Goal: Check status

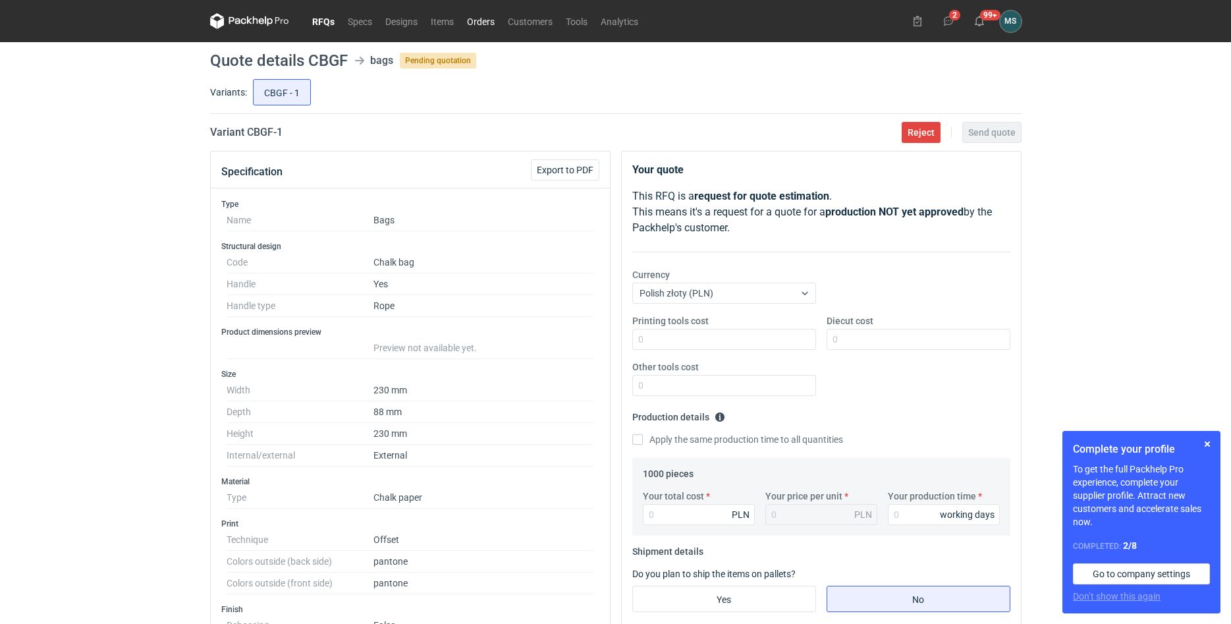
click at [474, 24] on link "Orders" at bounding box center [480, 21] width 41 height 16
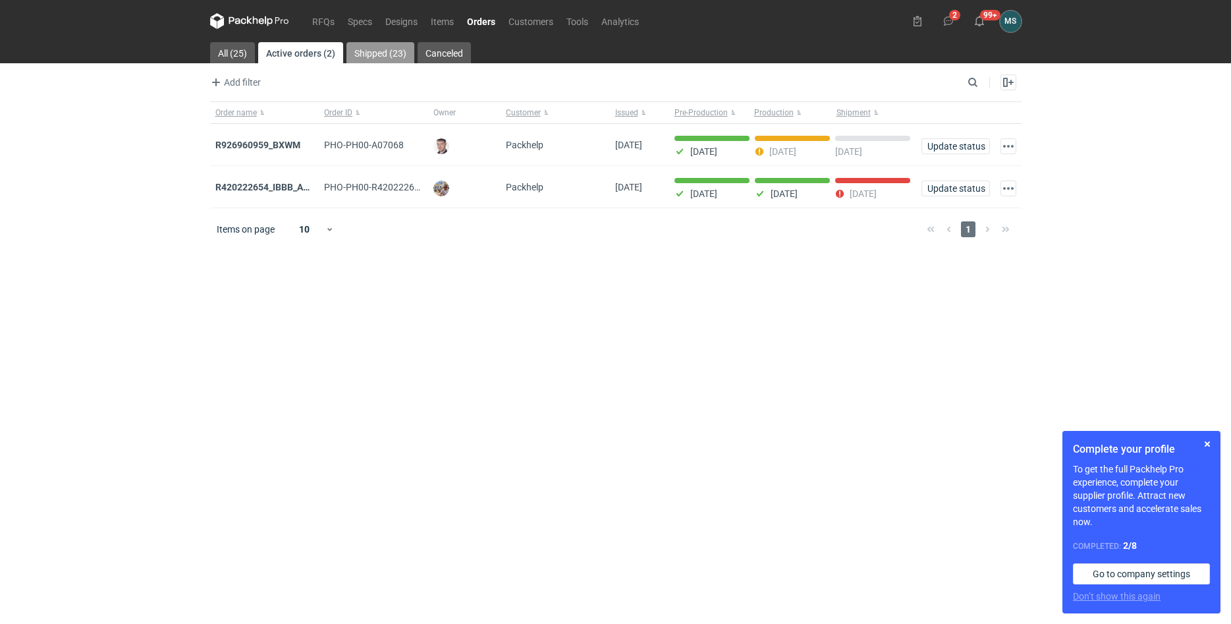
click at [379, 51] on link "Shipped (23)" at bounding box center [380, 52] width 68 height 21
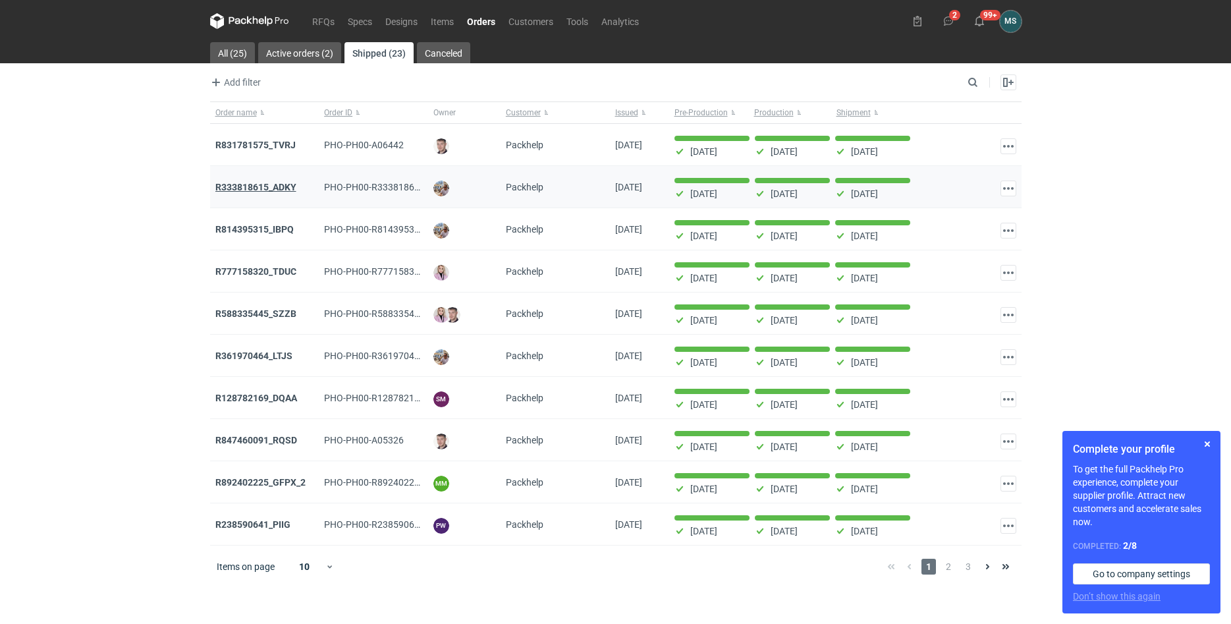
click at [280, 190] on strong "R333818615_ADKY" at bounding box center [255, 187] width 81 height 11
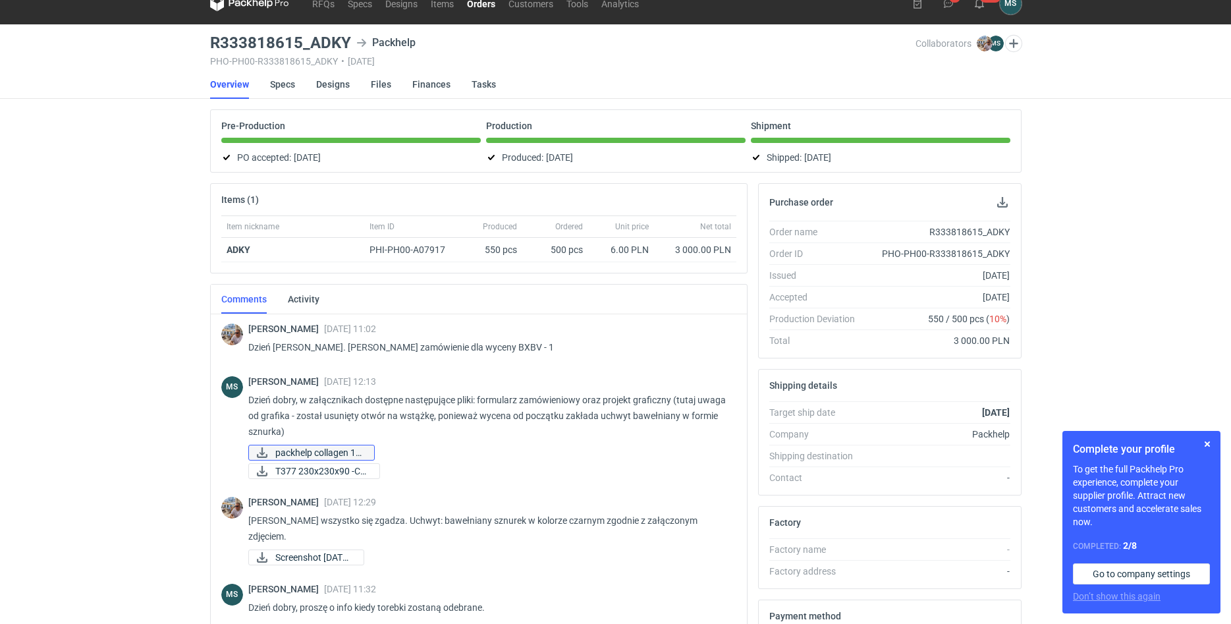
click at [340, 453] on span "packhelp collagen 16..." at bounding box center [319, 452] width 88 height 14
